Goal: Task Accomplishment & Management: Complete application form

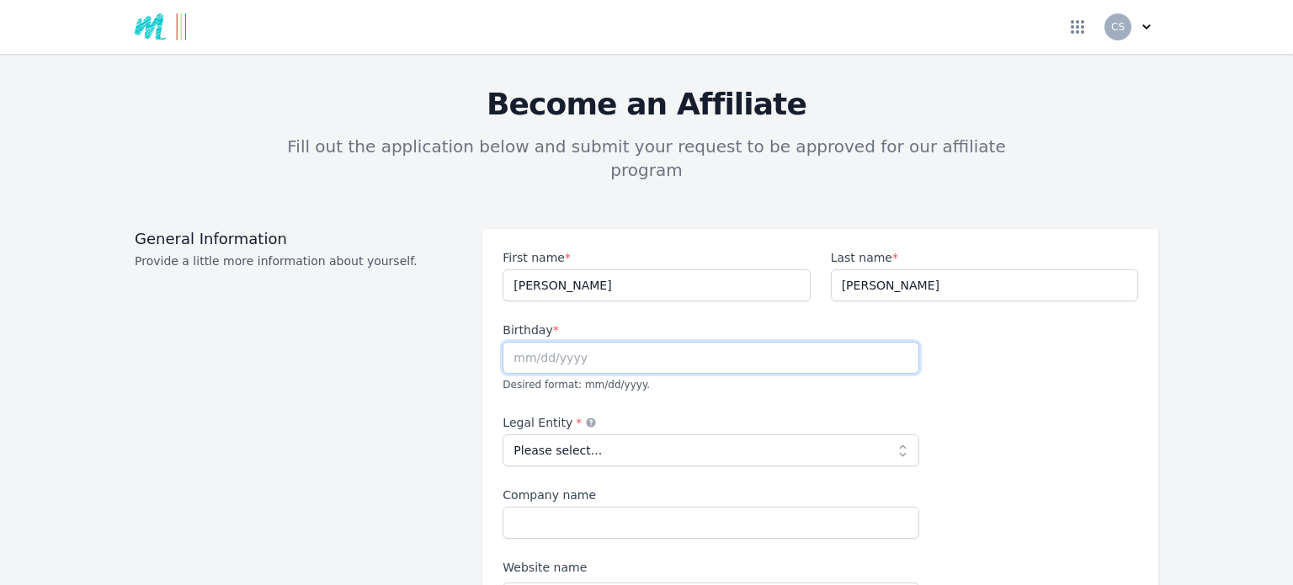
drag, startPoint x: 689, startPoint y: 328, endPoint x: 680, endPoint y: 324, distance: 9.4
click at [687, 342] on input "text" at bounding box center [711, 358] width 417 height 32
type input "[DATE]"
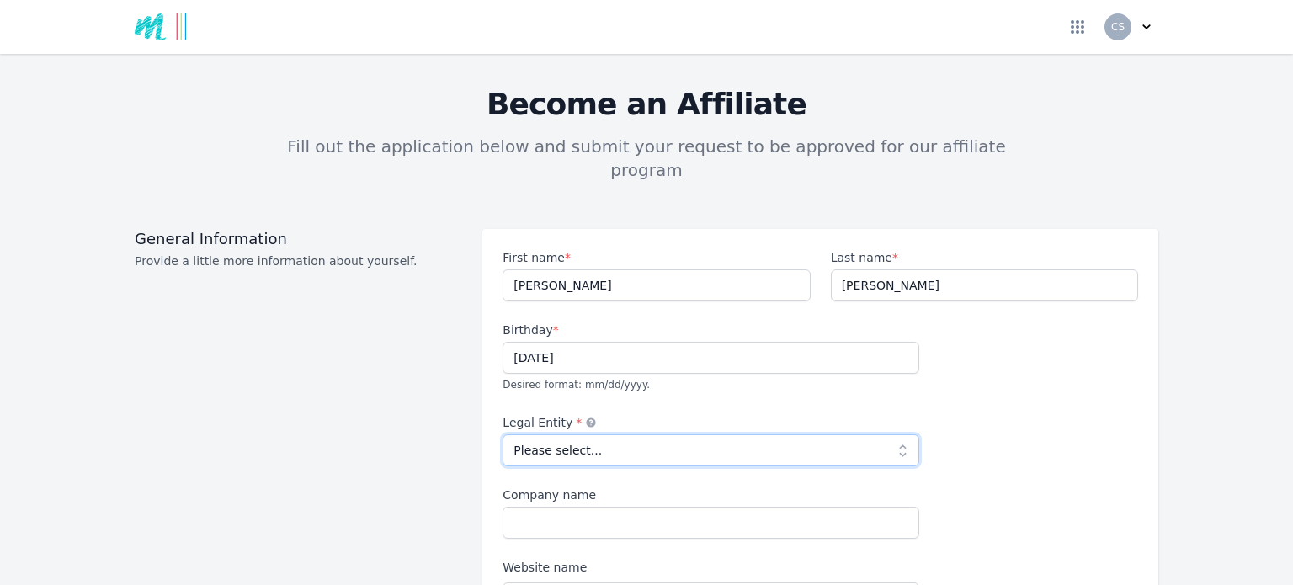
click at [604, 434] on select "Please select... Individual Partnership Corporation Sole Proprietorship Foreign…" at bounding box center [711, 450] width 417 height 32
select select "individual"
click at [503, 434] on select "Please select... Individual Partnership Corporation Sole Proprietorship Foreign…" at bounding box center [711, 450] width 417 height 32
click at [575, 507] on input "Company name" at bounding box center [711, 523] width 417 height 32
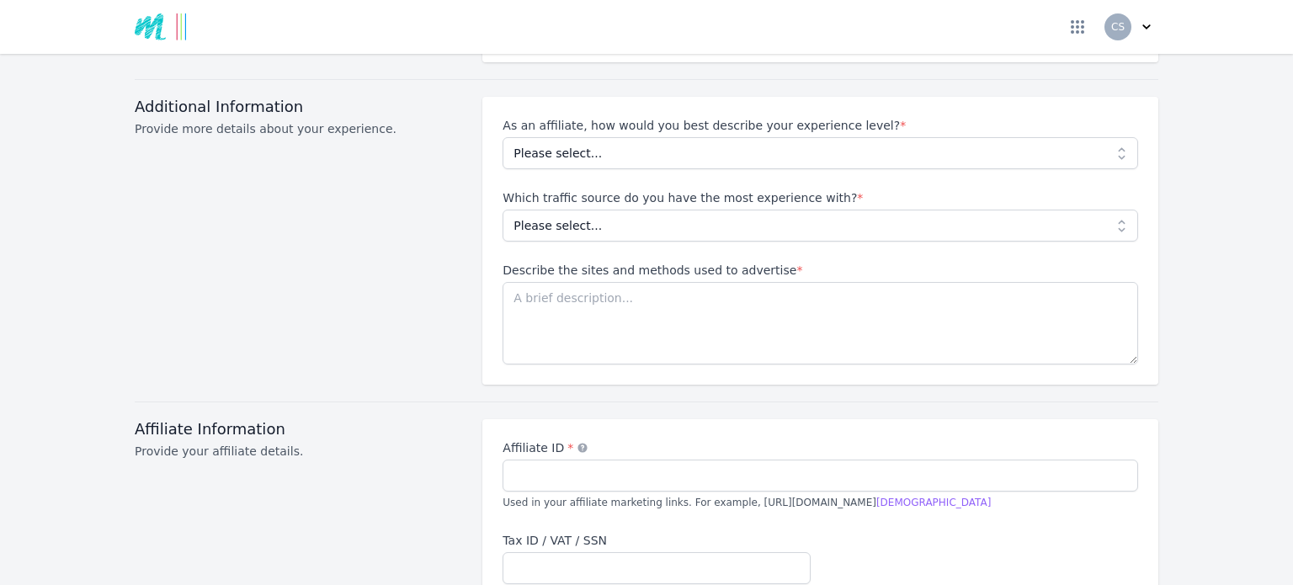
scroll to position [1431, 0]
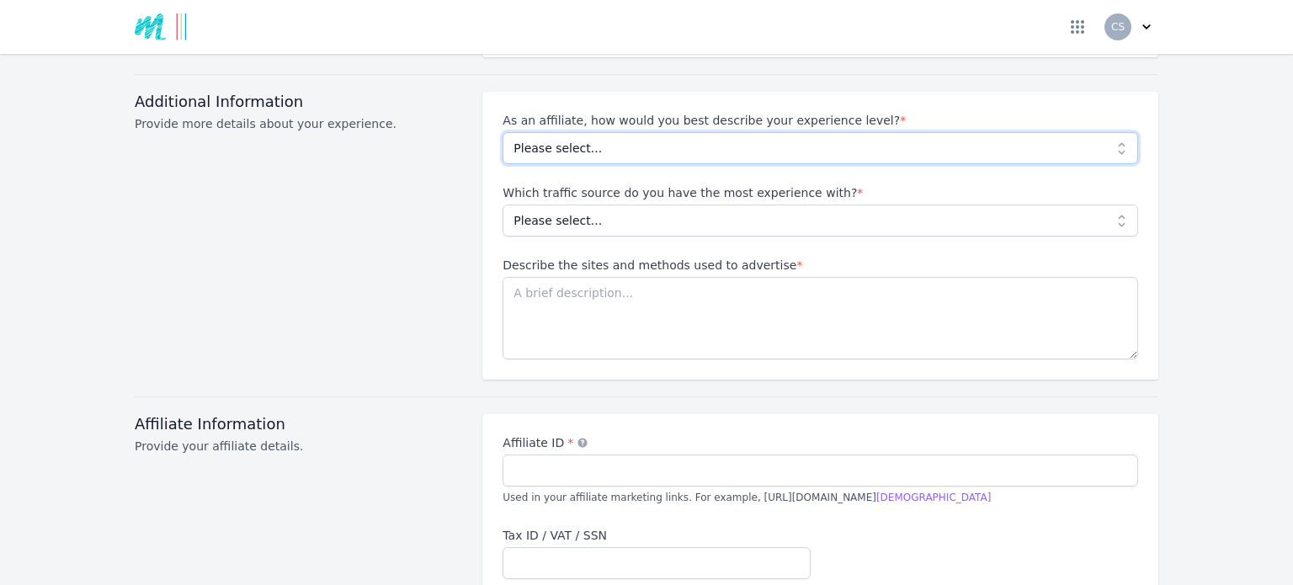
click at [1114, 132] on select "Please select... Beginner Intermediate Expert" at bounding box center [821, 148] width 636 height 32
select select "Beginner"
click at [503, 132] on select "Please select... Beginner Intermediate Expert" at bounding box center [821, 148] width 636 height 32
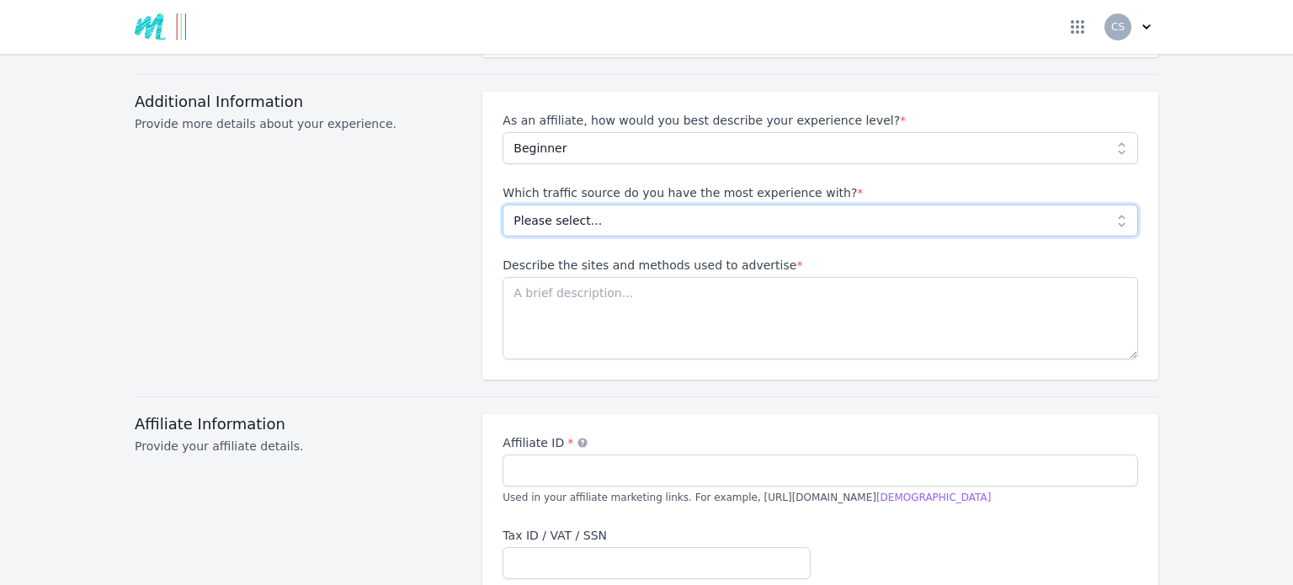
click at [1112, 205] on select "Please select... No experience Social media Pay per click Media buying Organic …" at bounding box center [821, 221] width 636 height 32
select select "Social media"
click at [503, 205] on select "Please select... No experience Social media Pay per click Media buying Organic …" at bounding box center [821, 221] width 636 height 32
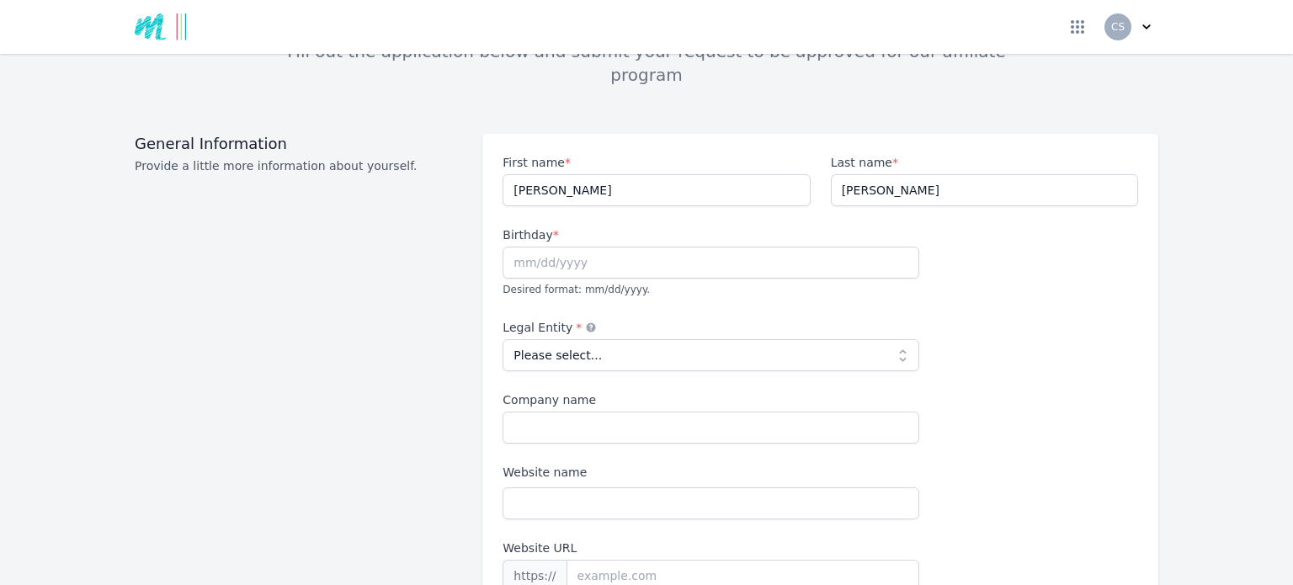
scroll to position [0, 0]
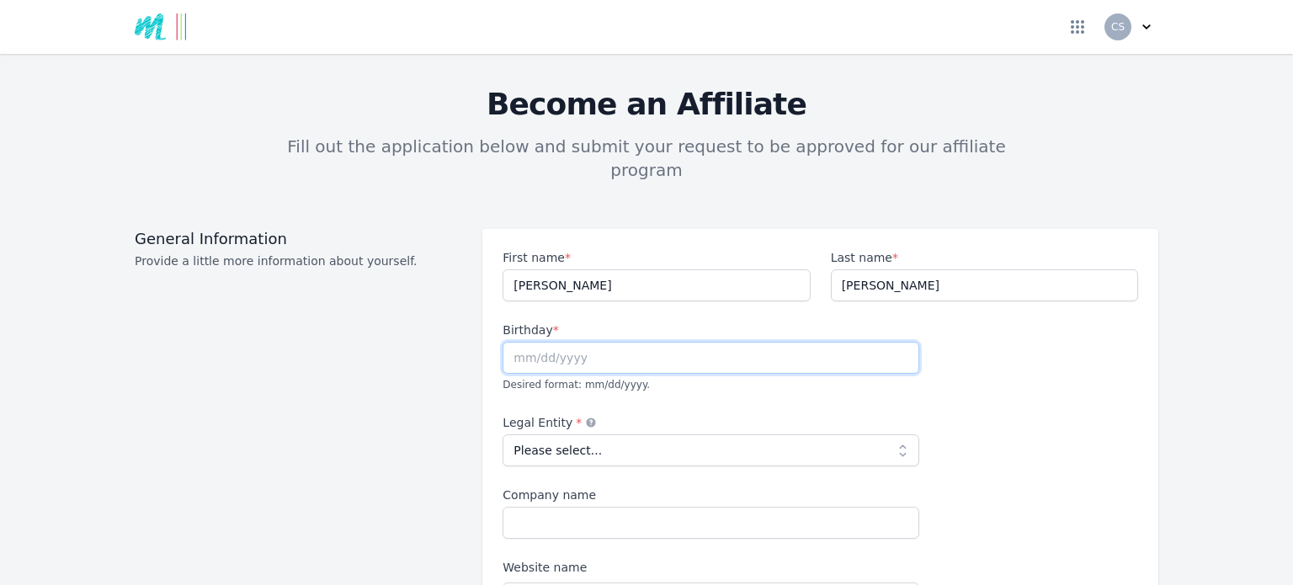
click at [603, 342] on input "text" at bounding box center [711, 358] width 417 height 32
type input "[DATE]"
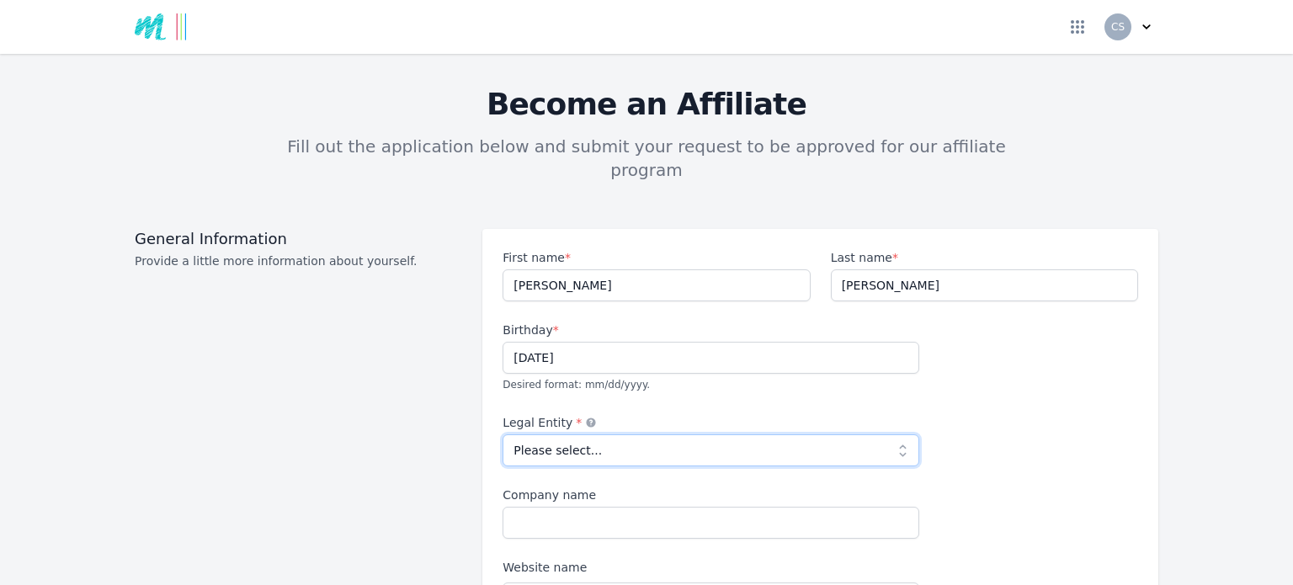
click at [628, 434] on select "Please select... Individual Partnership Corporation Sole Proprietorship Foreign…" at bounding box center [711, 450] width 417 height 32
select select "individual"
click at [503, 434] on select "Please select... Individual Partnership Corporation Sole Proprietorship Foreign…" at bounding box center [711, 450] width 417 height 32
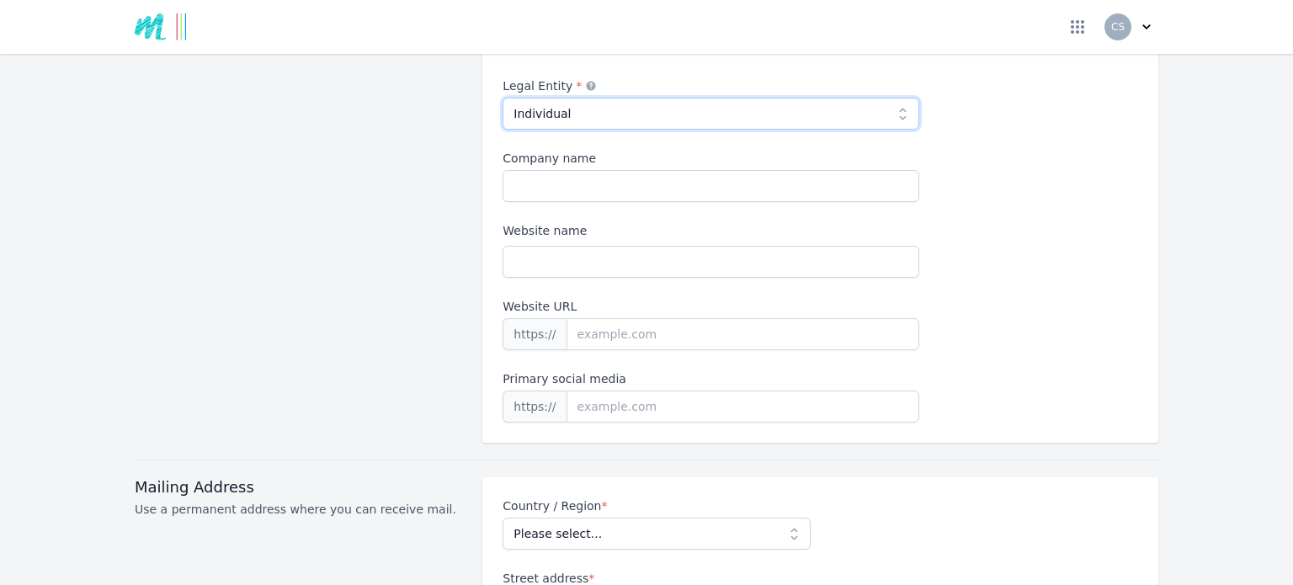
scroll to position [168, 0]
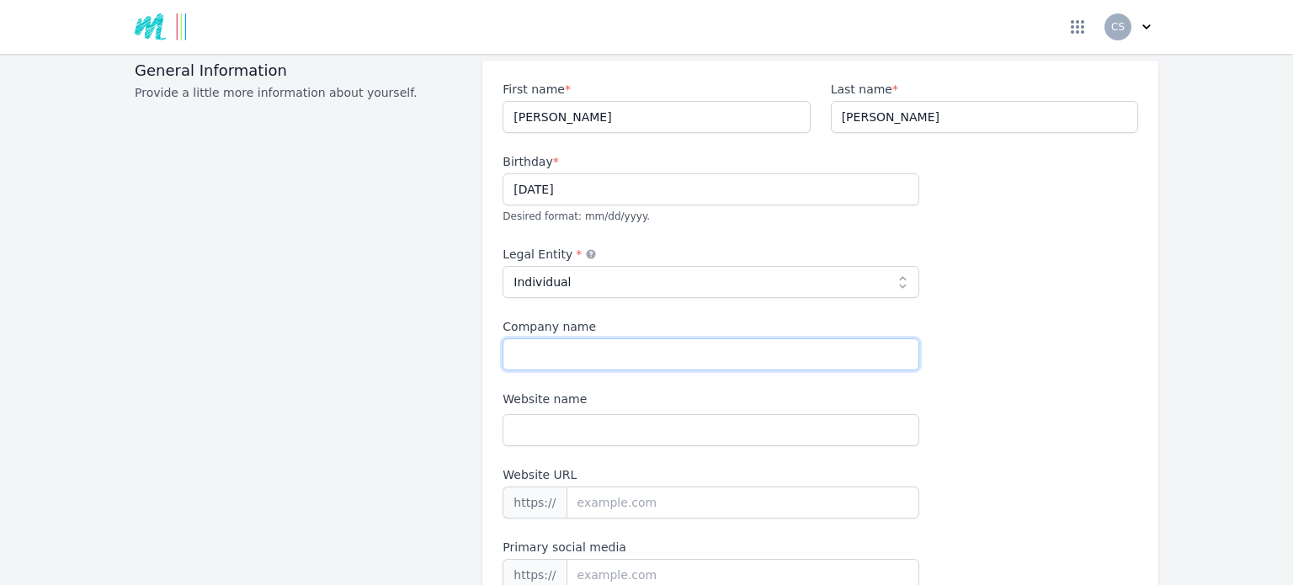
click at [604, 338] on input "Company name" at bounding box center [711, 354] width 417 height 32
type input "CCS-solution"
click at [626, 414] on input "Website name" at bounding box center [711, 430] width 417 height 32
click at [641, 487] on input "Website URL" at bounding box center [743, 503] width 354 height 32
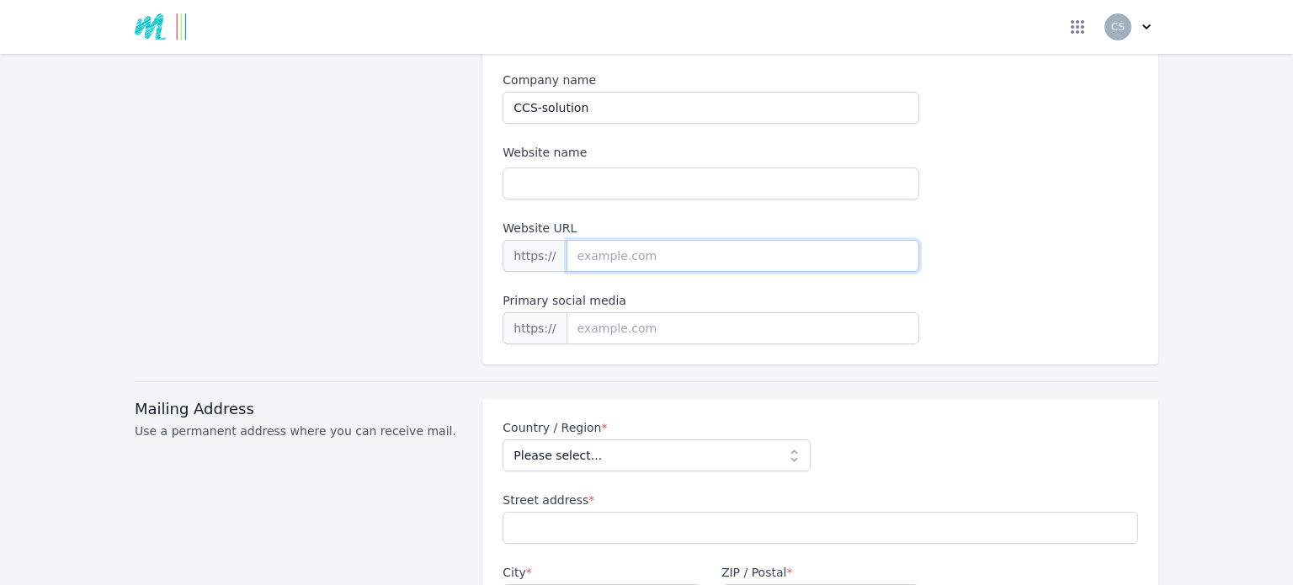
scroll to position [421, 0]
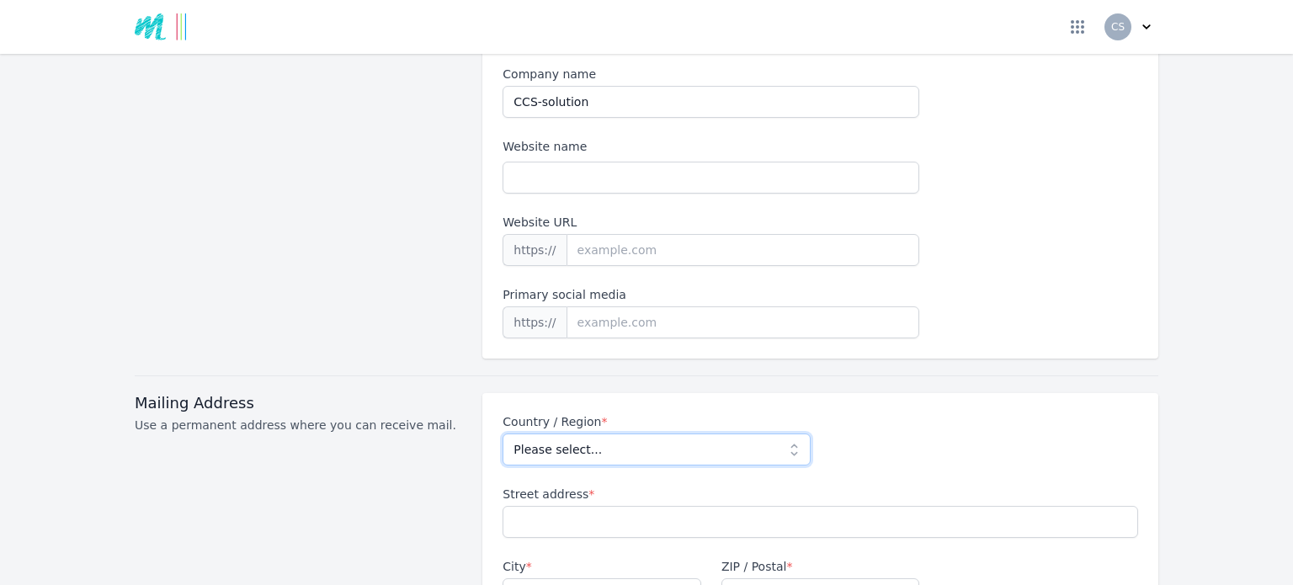
click at [782, 433] on select "Please select... Afghanistan Albania Algeria American Samoa Andorra Angola Angu…" at bounding box center [656, 449] width 307 height 32
click at [778, 433] on select "Please select... Afghanistan Albania Algeria American Samoa Andorra Angola Angu…" at bounding box center [656, 449] width 307 height 32
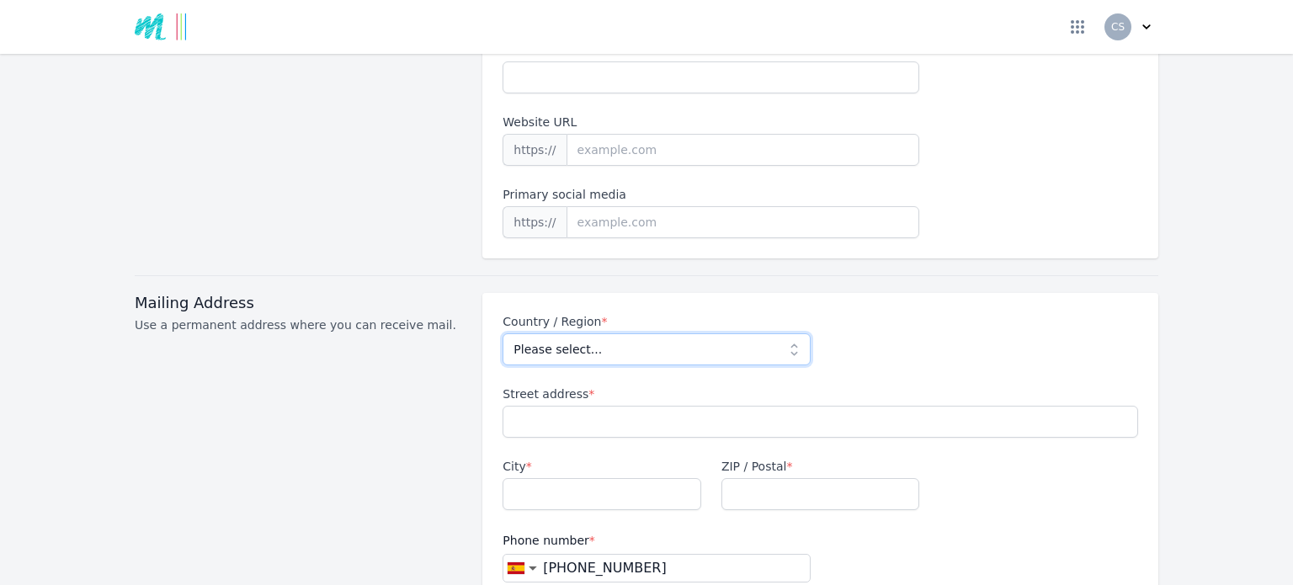
scroll to position [505, 0]
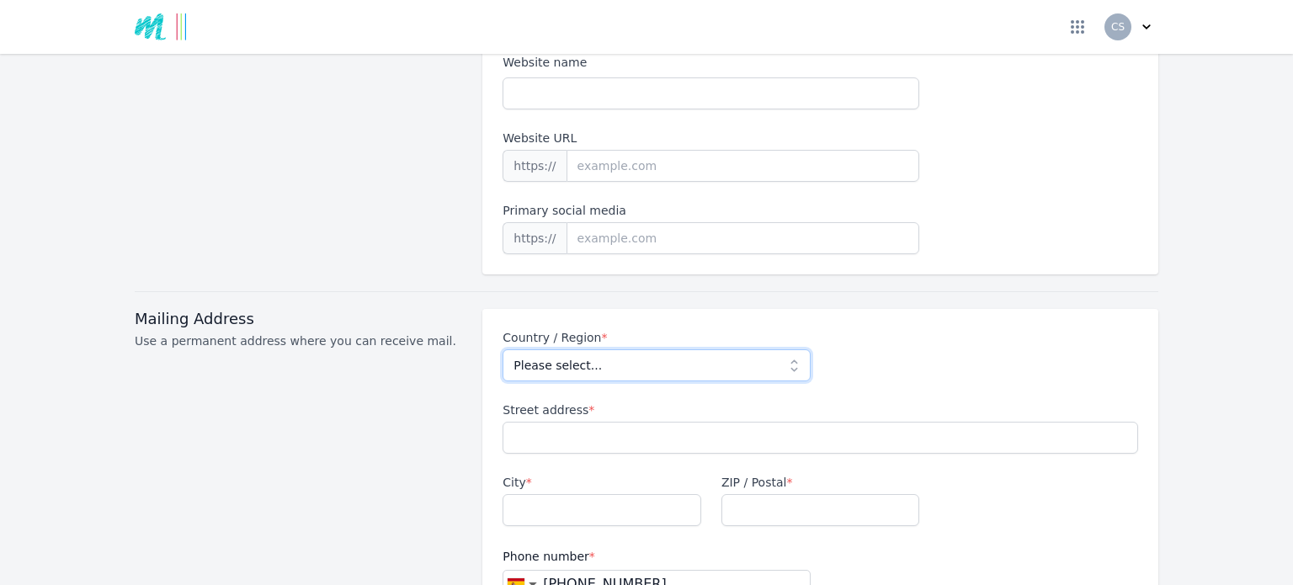
click at [790, 349] on select "Please select... Afghanistan Albania Algeria American Samoa Andorra Angola Angu…" at bounding box center [656, 365] width 307 height 32
click at [896, 360] on div "Country / Region * Please select... Afghanistan Albania Algeria American Samoa …" at bounding box center [821, 463] width 636 height 269
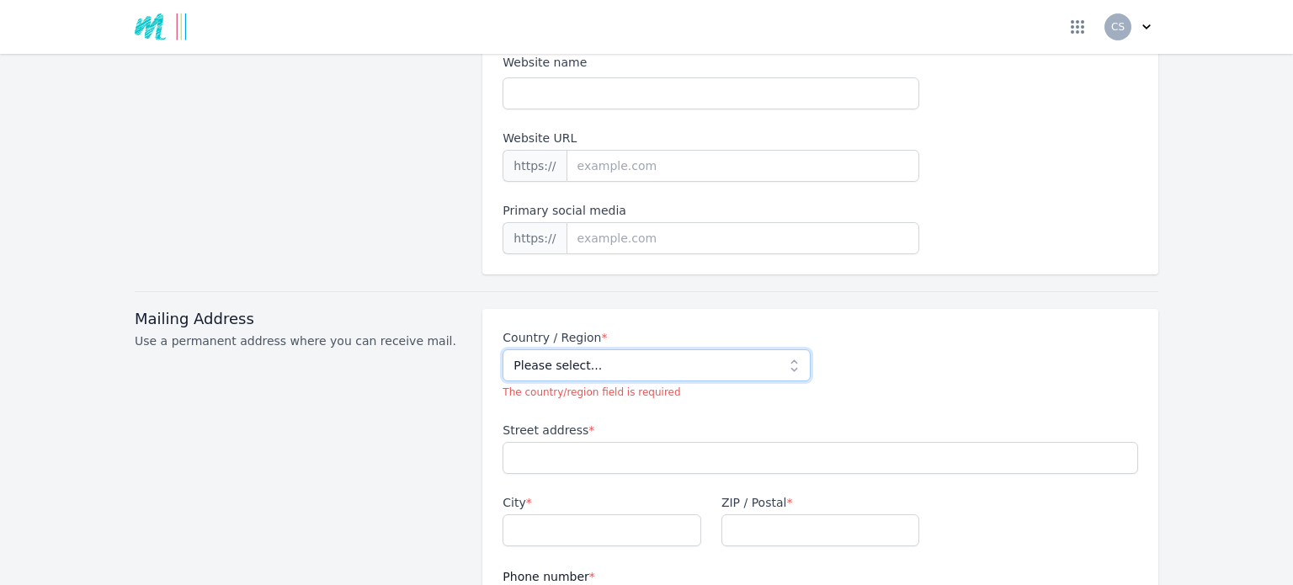
click at [784, 349] on select "Please select... Afghanistan Albania Algeria American Samoa Andorra Angola Angu…" at bounding box center [656, 365] width 307 height 32
select select "ES"
click at [503, 349] on select "Please select... Afghanistan Albania Algeria American Samoa Andorra Angola Angu…" at bounding box center [656, 365] width 307 height 32
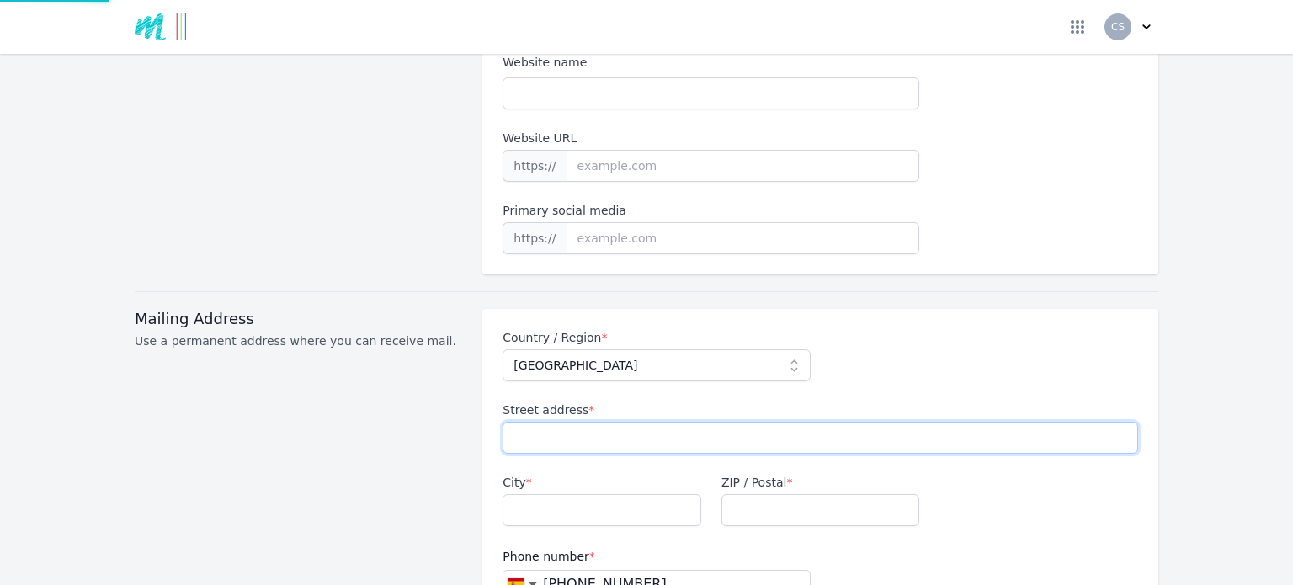
click at [535, 422] on input "Street address *" at bounding box center [821, 438] width 636 height 32
type input "Carrer Vall'daran 1"
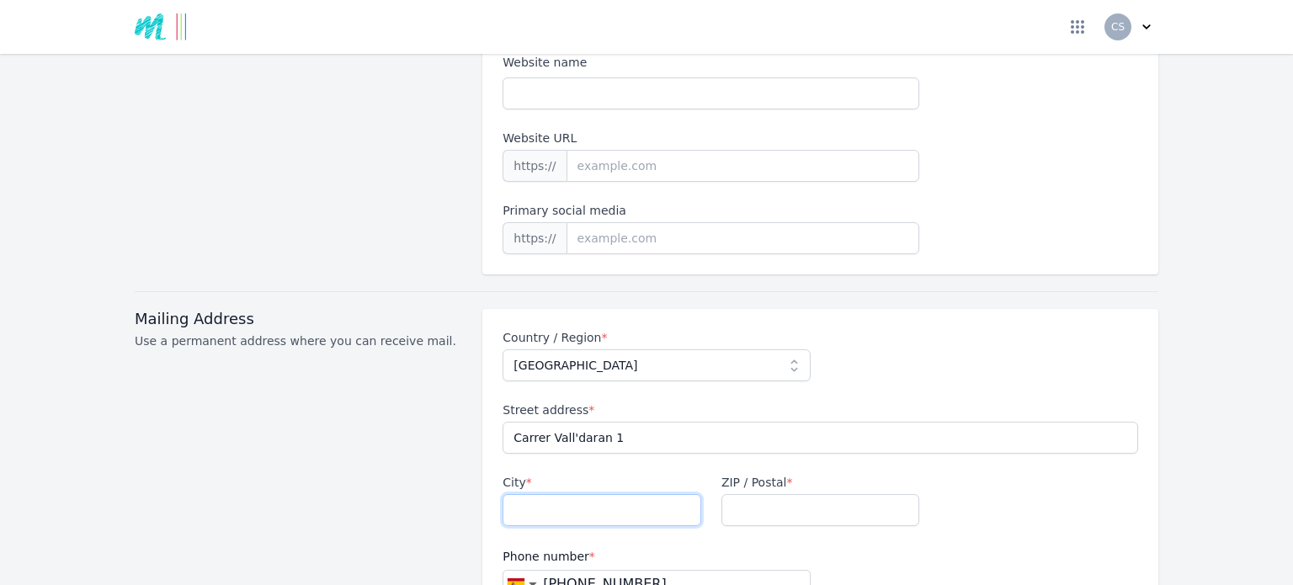
click at [646, 494] on input "City *" at bounding box center [602, 510] width 199 height 32
click at [545, 494] on input "Alfaz dl pi" at bounding box center [602, 510] width 199 height 32
type input "Alfaz del pi"
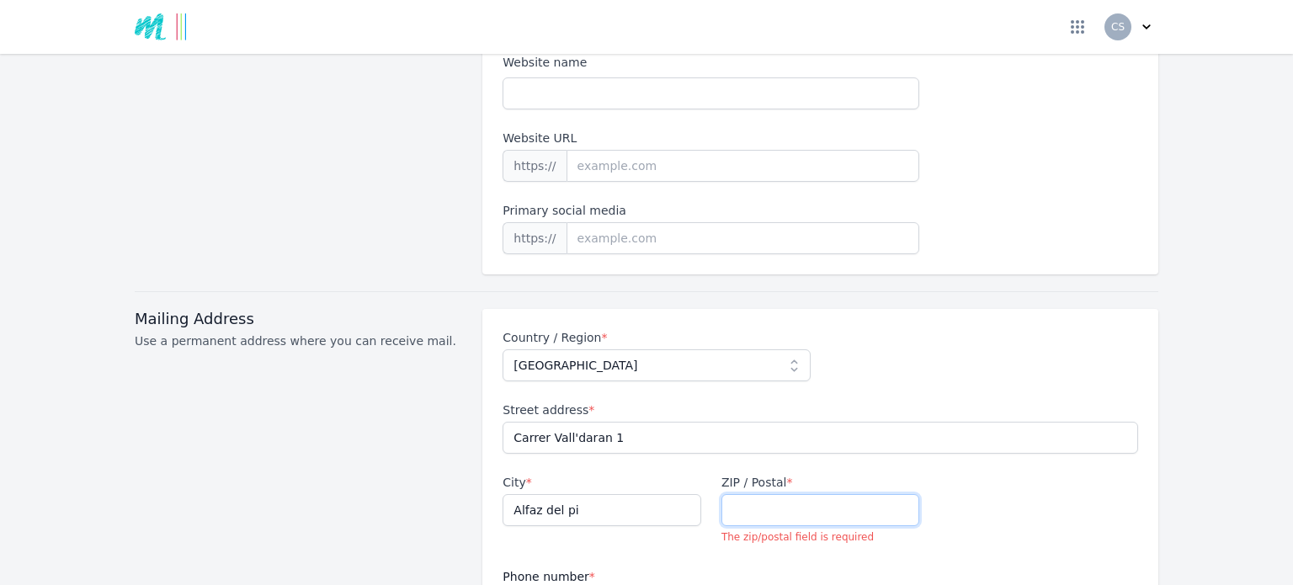
click at [818, 494] on input "ZIP / Postal *" at bounding box center [820, 510] width 199 height 32
type input "03580"
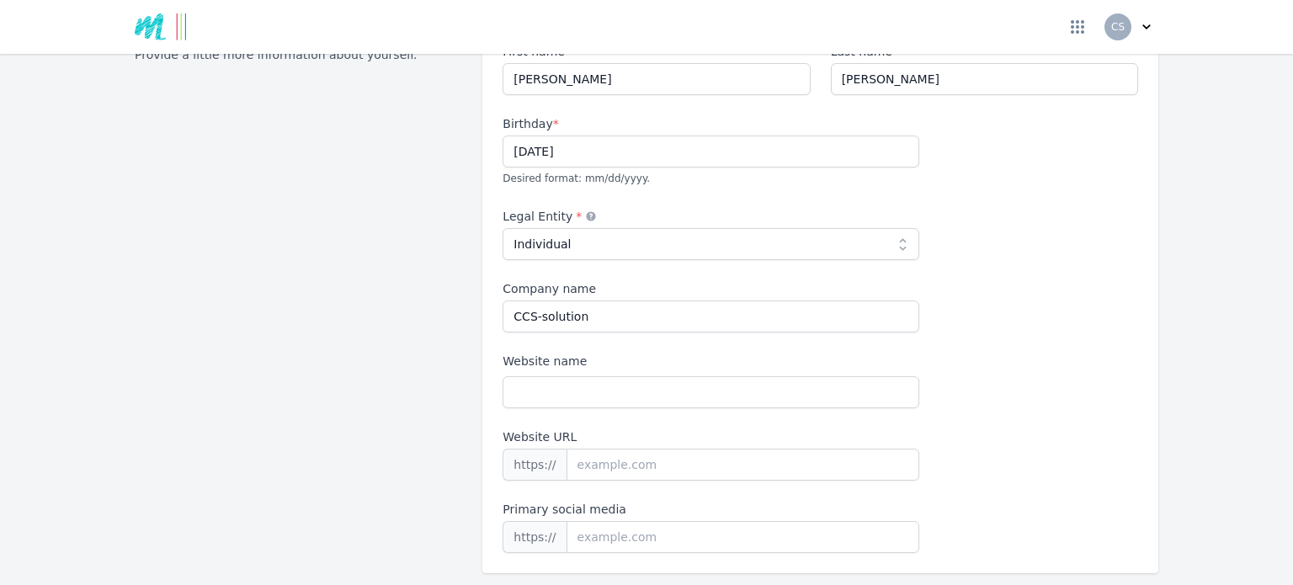
scroll to position [253, 0]
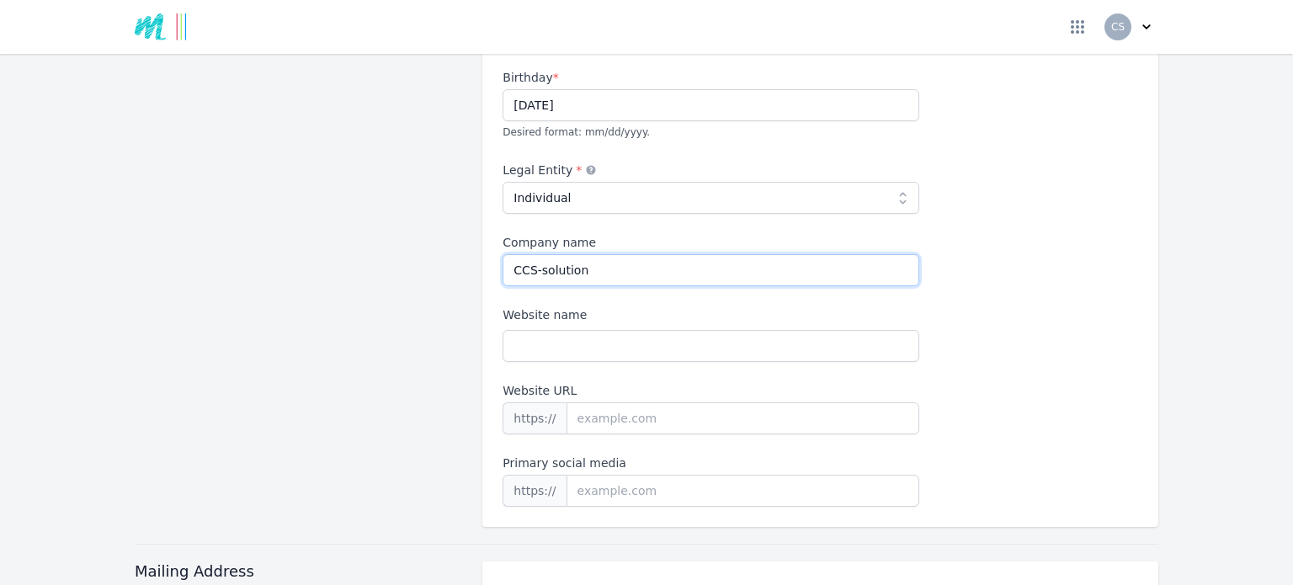
drag, startPoint x: 620, startPoint y: 245, endPoint x: 417, endPoint y: 244, distance: 202.9
click at [418, 245] on div "General Information Provide a little more information about yourself. First nam…" at bounding box center [647, 251] width 1024 height 550
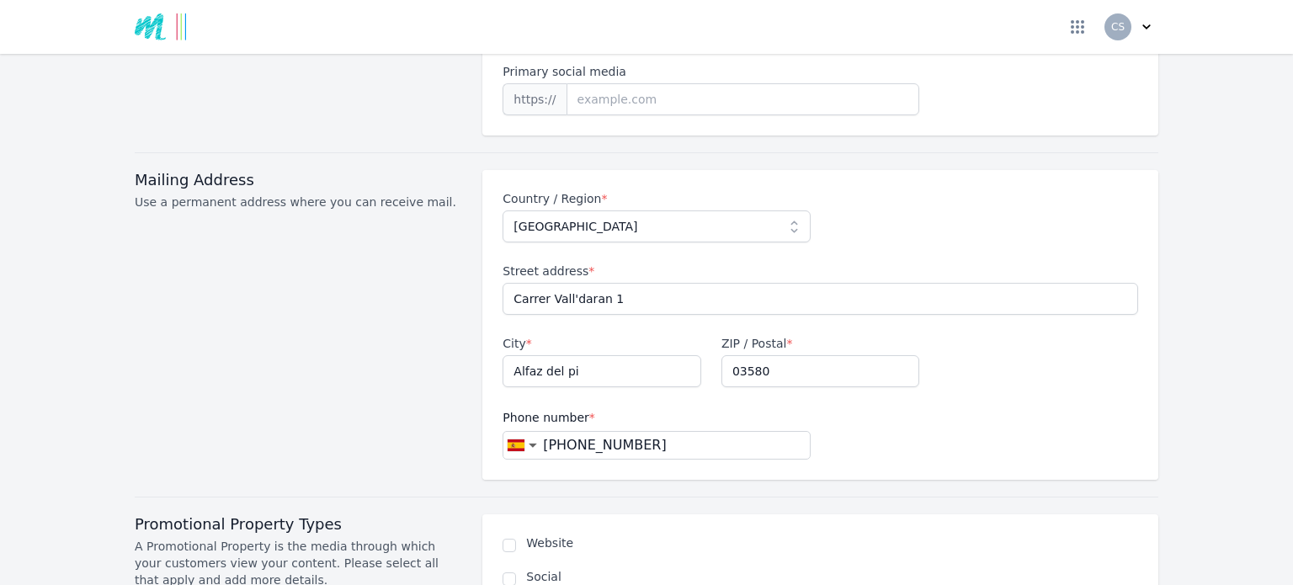
scroll to position [673, 0]
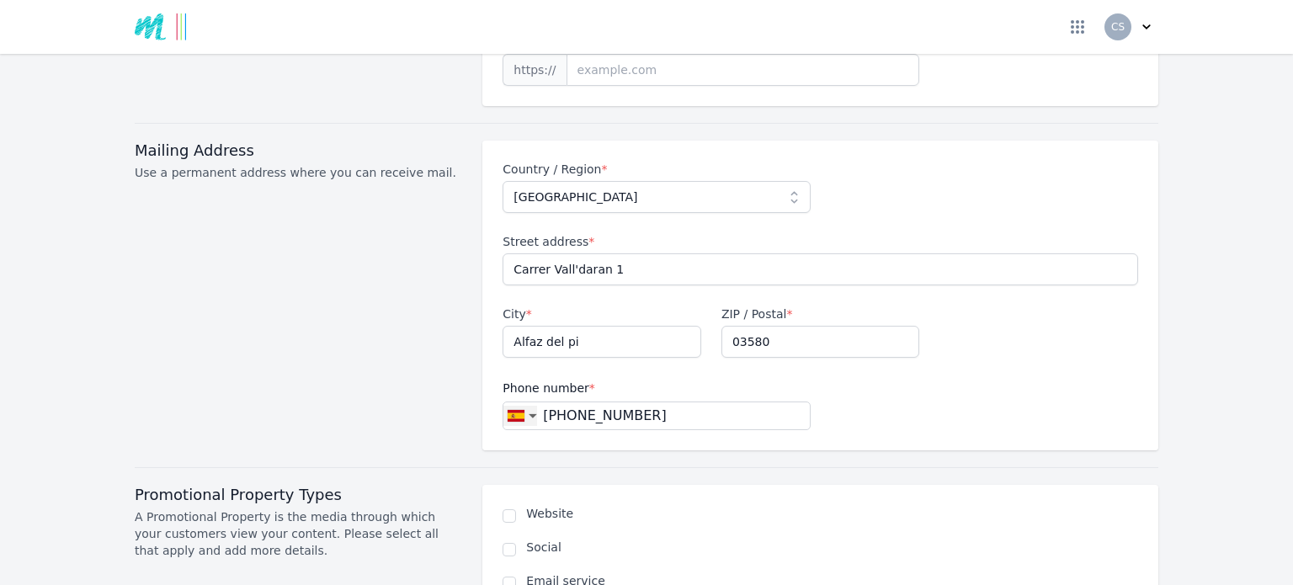
click at [529, 412] on span "▼" at bounding box center [533, 416] width 8 height 8
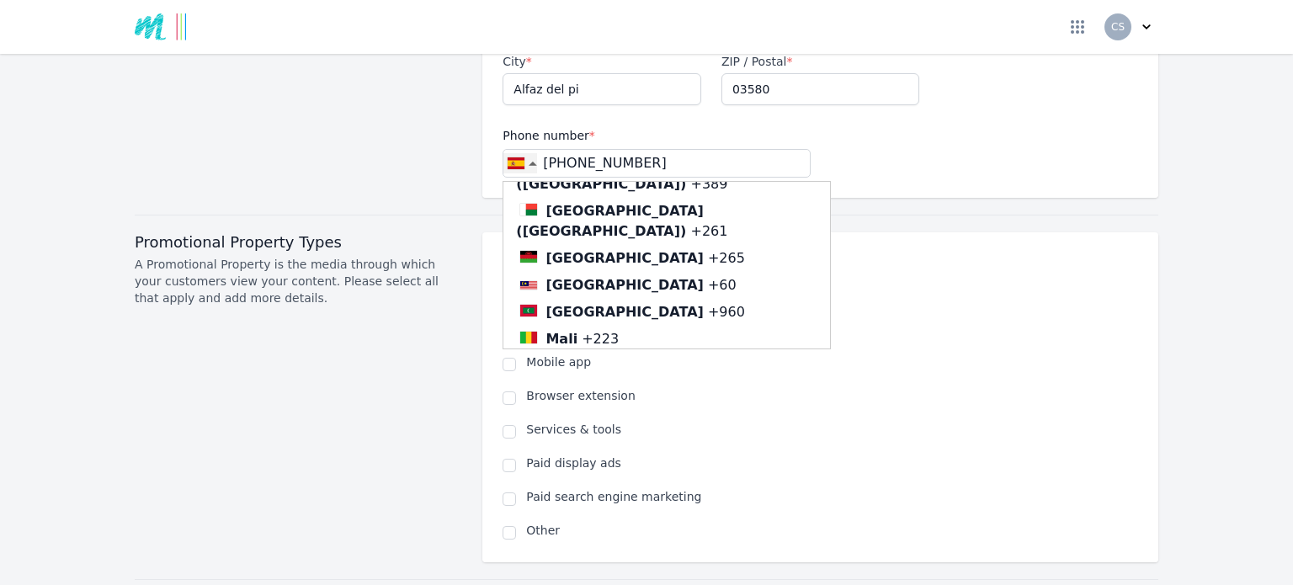
scroll to position [4490, 0]
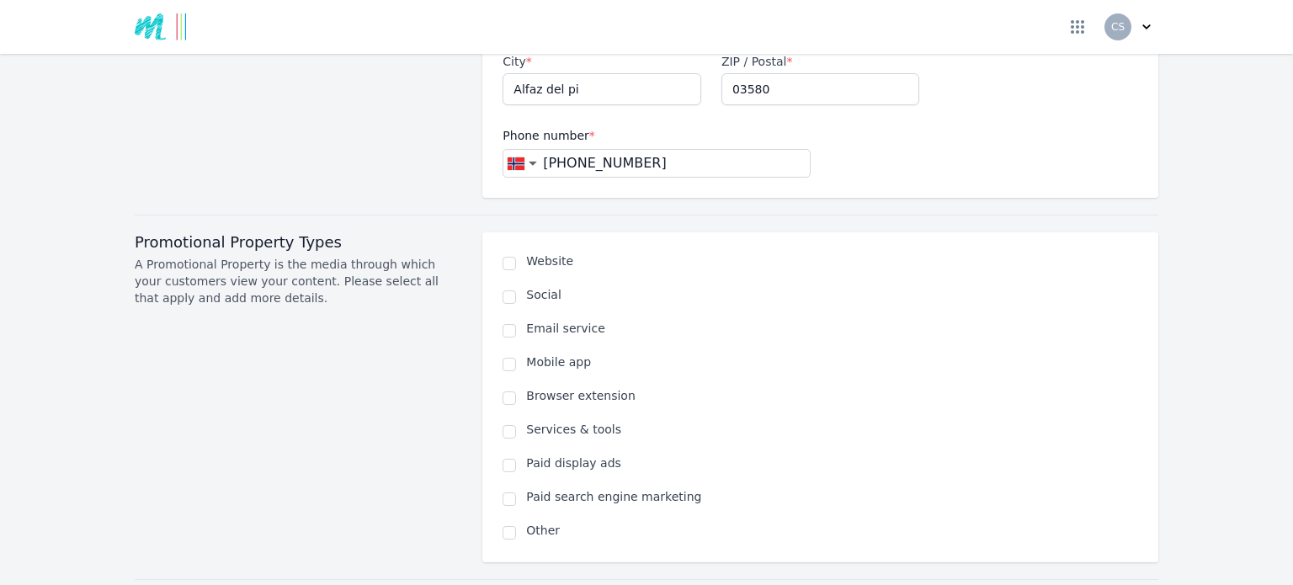
click at [566, 153] on input "[PHONE_NUMBER]" at bounding box center [673, 163] width 272 height 20
type input "[PHONE_NUMBER]"
click at [990, 152] on div "Country / Region * Please select... Afghanistan Albania Algeria American Samoa …" at bounding box center [820, 43] width 676 height 310
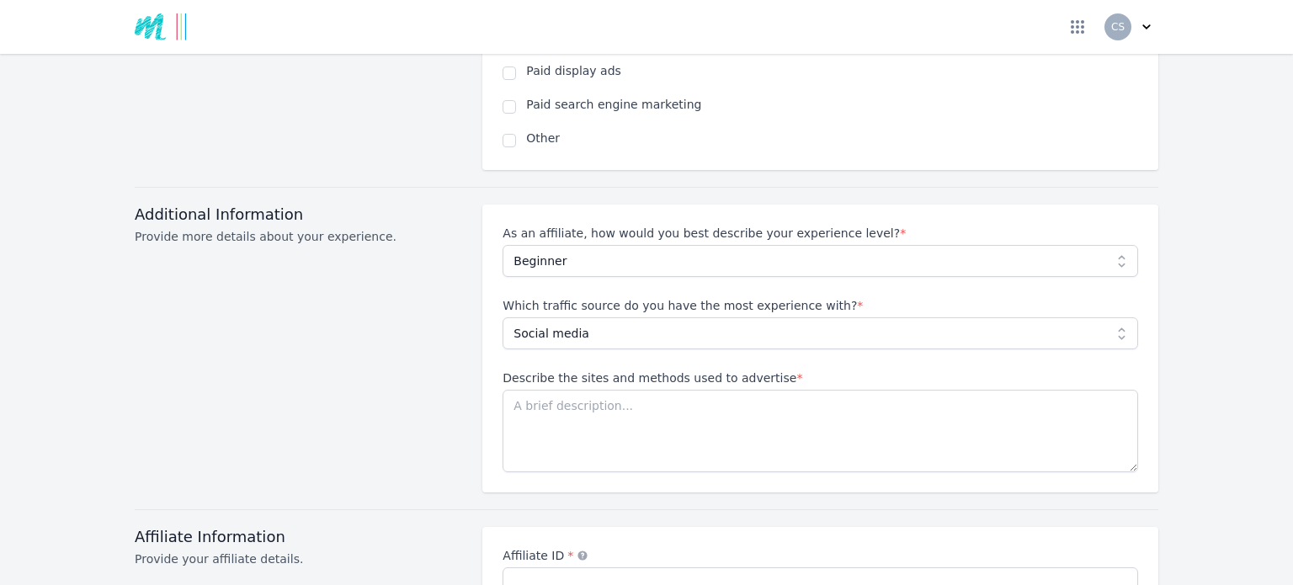
scroll to position [1347, 0]
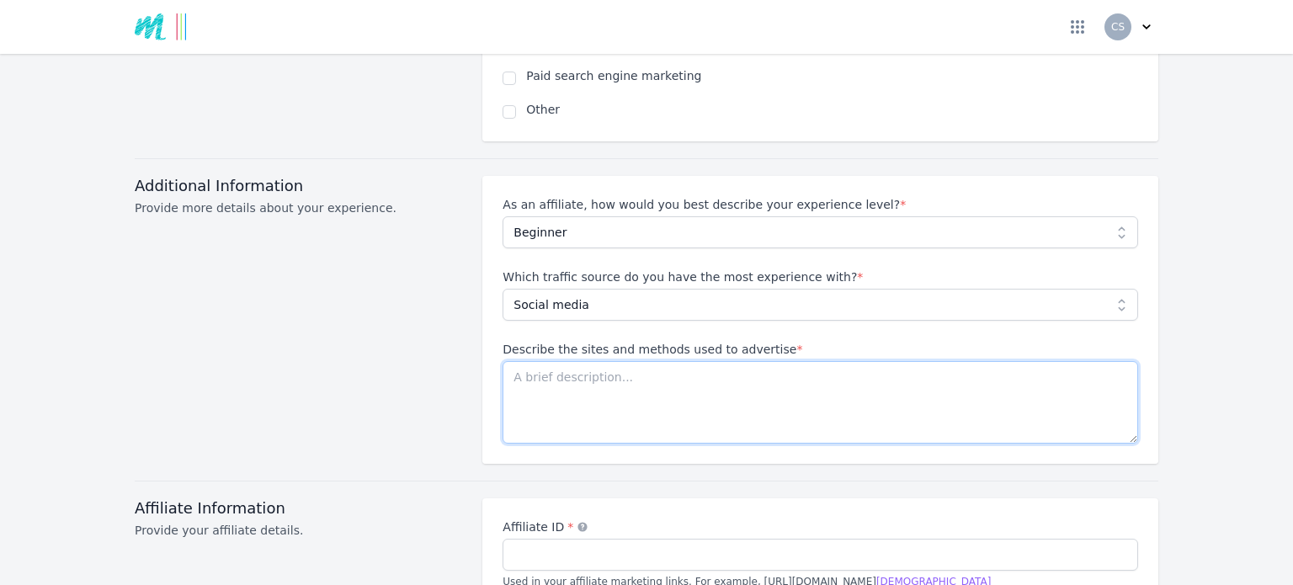
click at [769, 361] on textarea "Describe the sites and methods used to advertise *" at bounding box center [821, 402] width 636 height 82
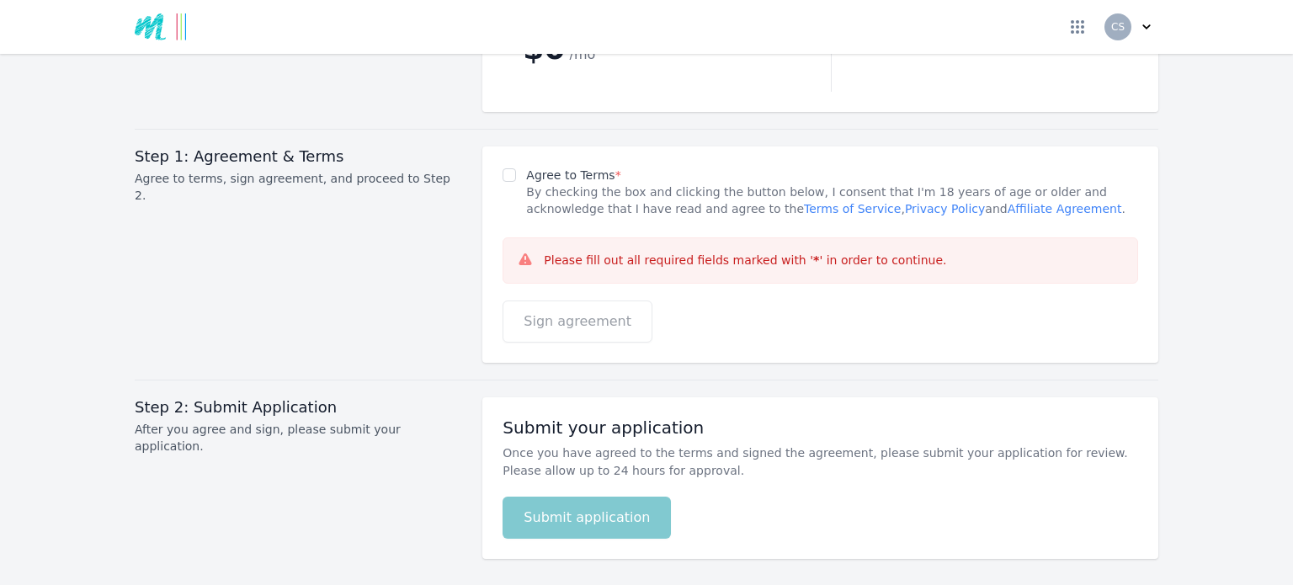
scroll to position [2286, 0]
